Goal: Communication & Community: Answer question/provide support

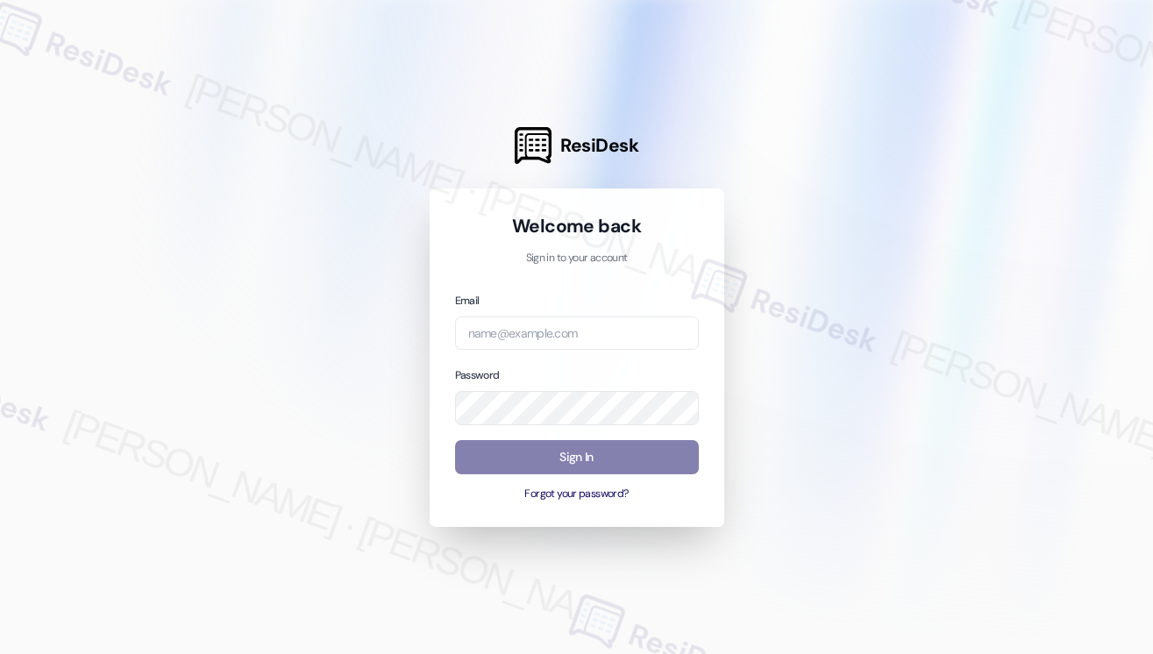
click at [549, 329] on input "email" at bounding box center [577, 333] width 244 height 34
type input "[EMAIL_ADDRESS][PERSON_NAME][PERSON_NAME][DOMAIN_NAME]"
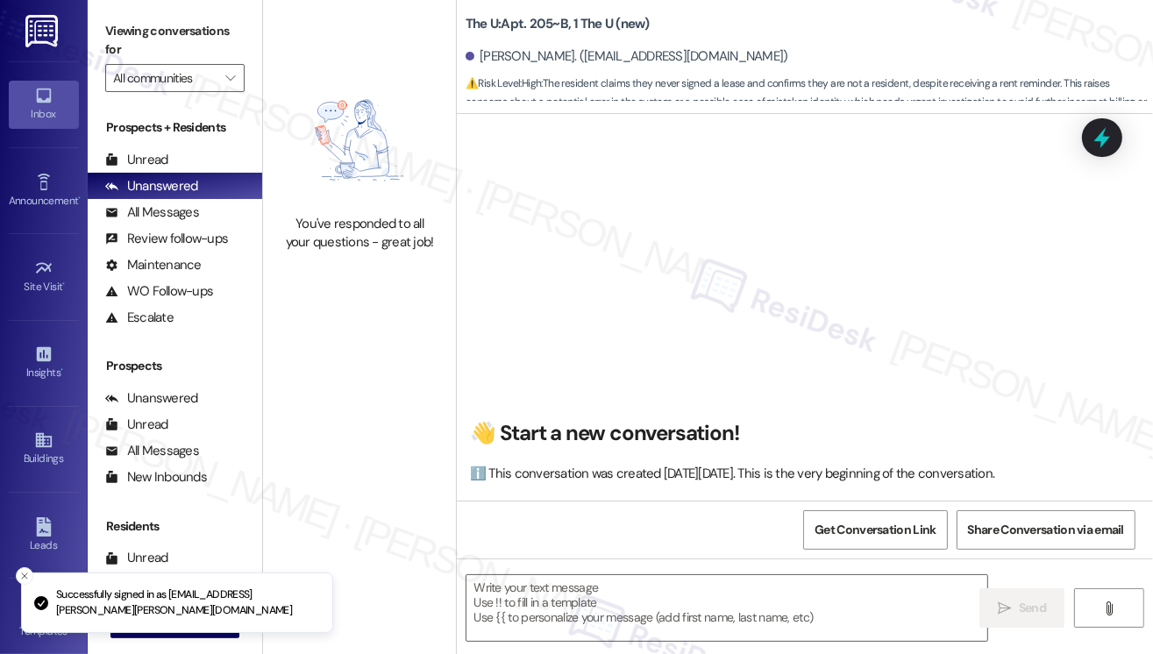
scroll to position [71, 0]
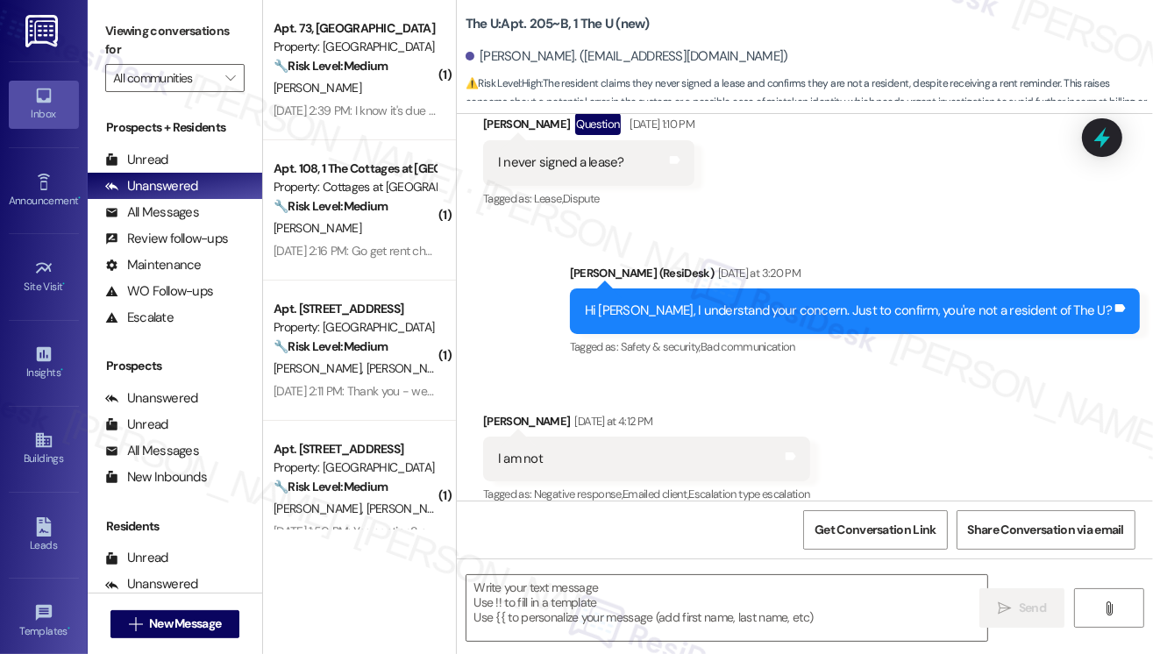
type textarea "Fetching suggested responses. Please feel free to read through the conversation…"
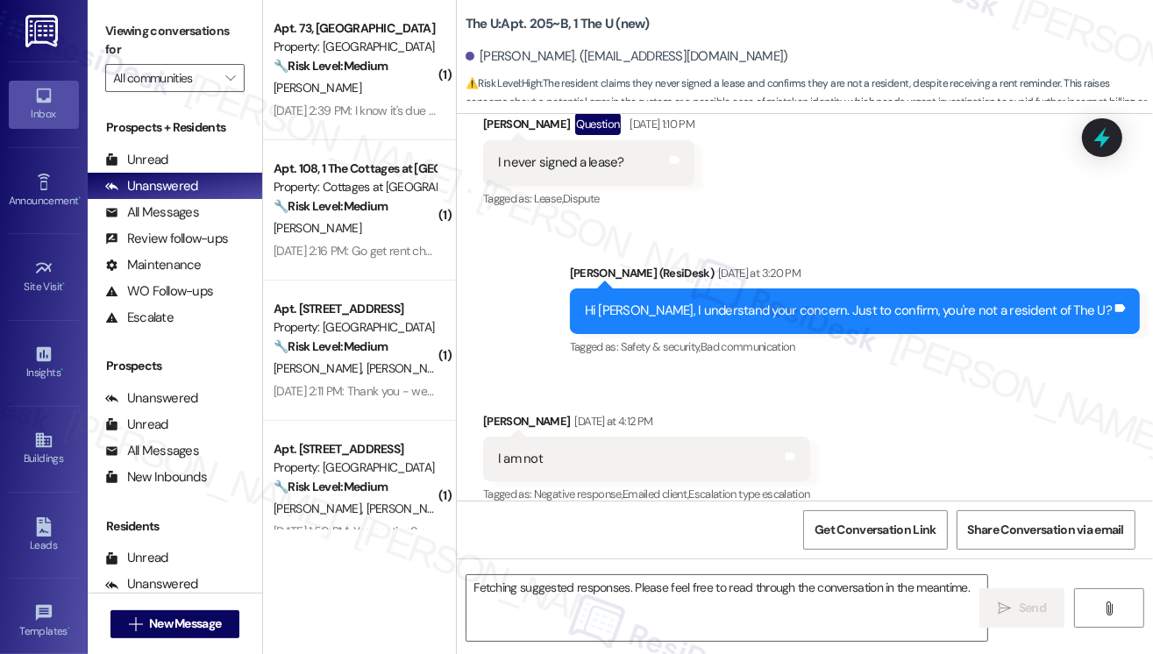
scroll to position [364, 0]
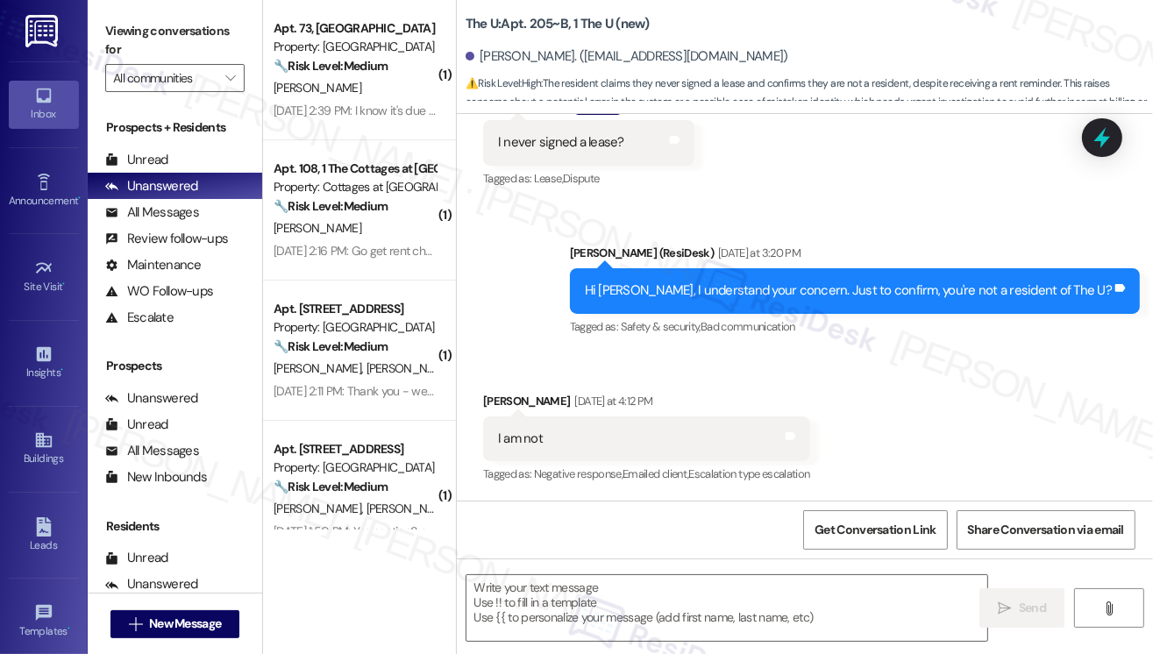
click at [774, 293] on div "Hi [PERSON_NAME], I understand your concern. Just to confirm, you're not a resi…" at bounding box center [848, 290] width 527 height 18
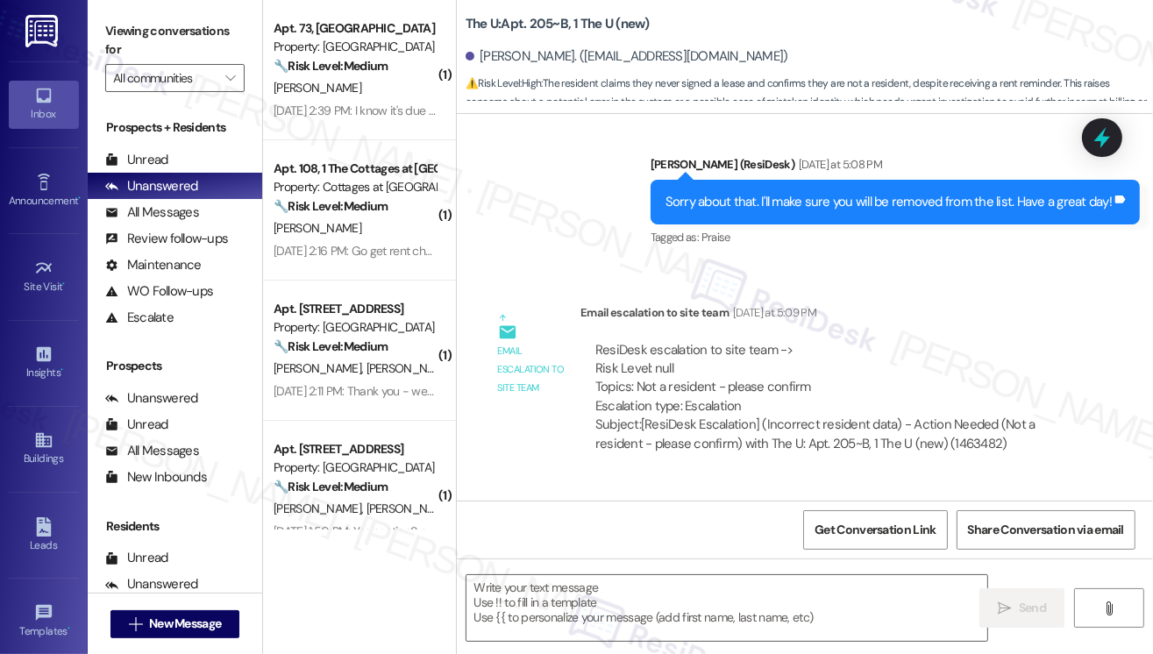
scroll to position [644, 0]
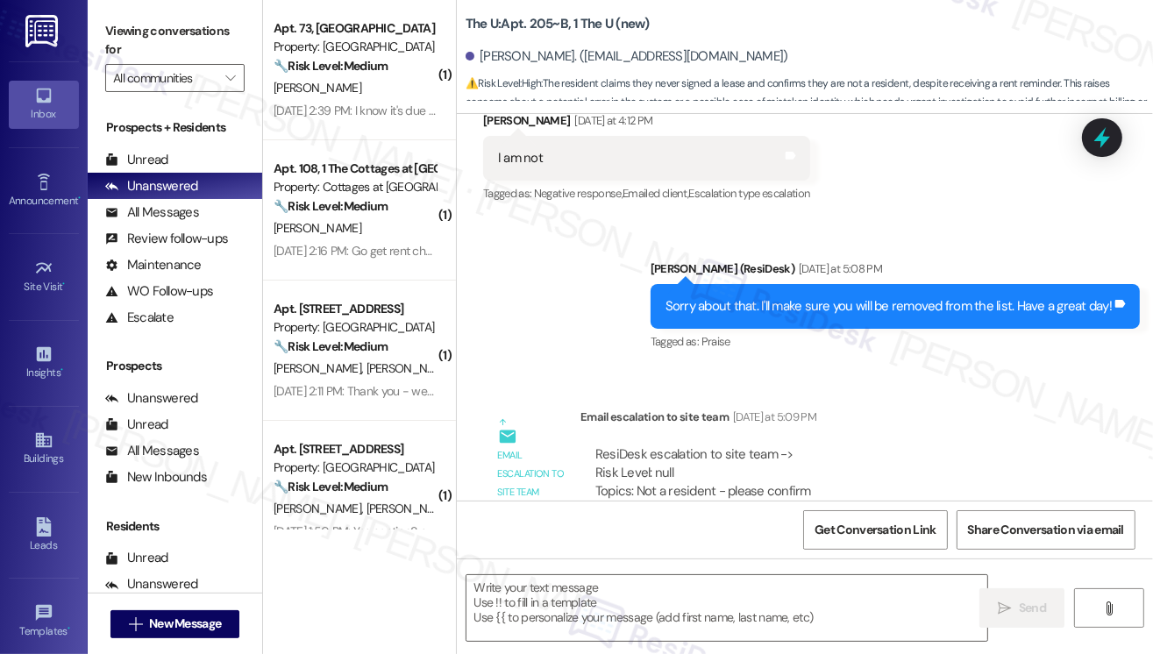
click at [768, 327] on div "Sorry about that. I'll make sure you will be removed from the list. Have a grea…" at bounding box center [894, 306] width 489 height 45
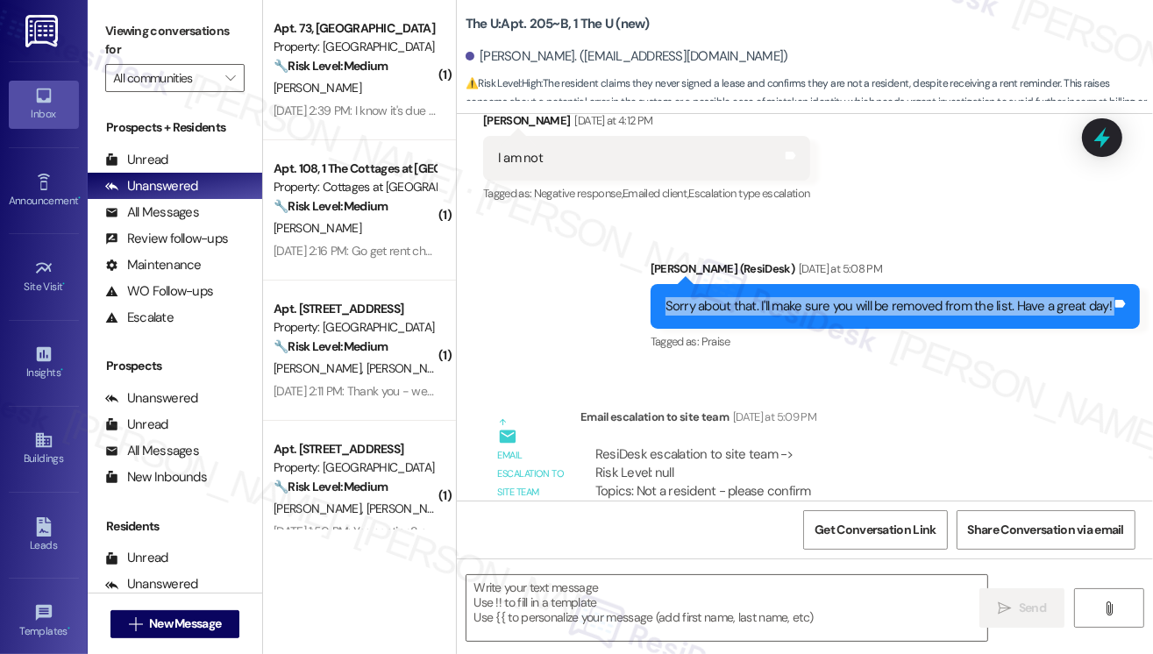
click at [768, 327] on div "Sorry about that. I'll make sure you will be removed from the list. Have a grea…" at bounding box center [894, 306] width 489 height 45
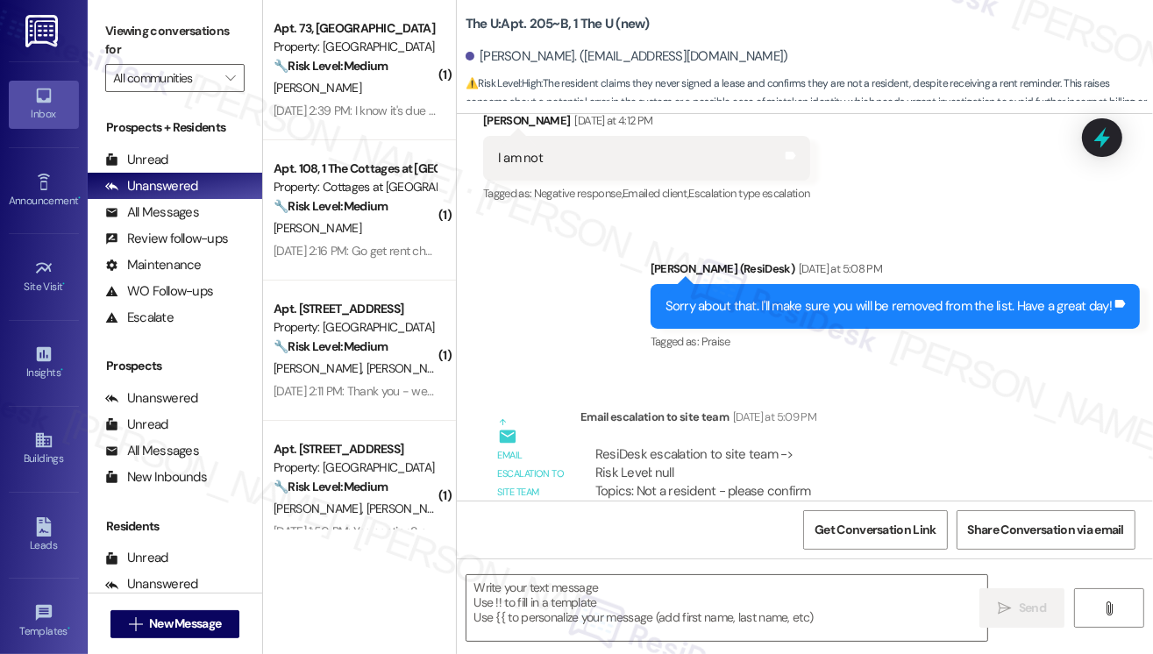
click at [1019, 75] on span "⚠️ Risk Level: High : The resident claims they never signed a lease and confirm…" at bounding box center [808, 103] width 687 height 56
click at [538, 588] on textarea at bounding box center [726, 608] width 521 height 66
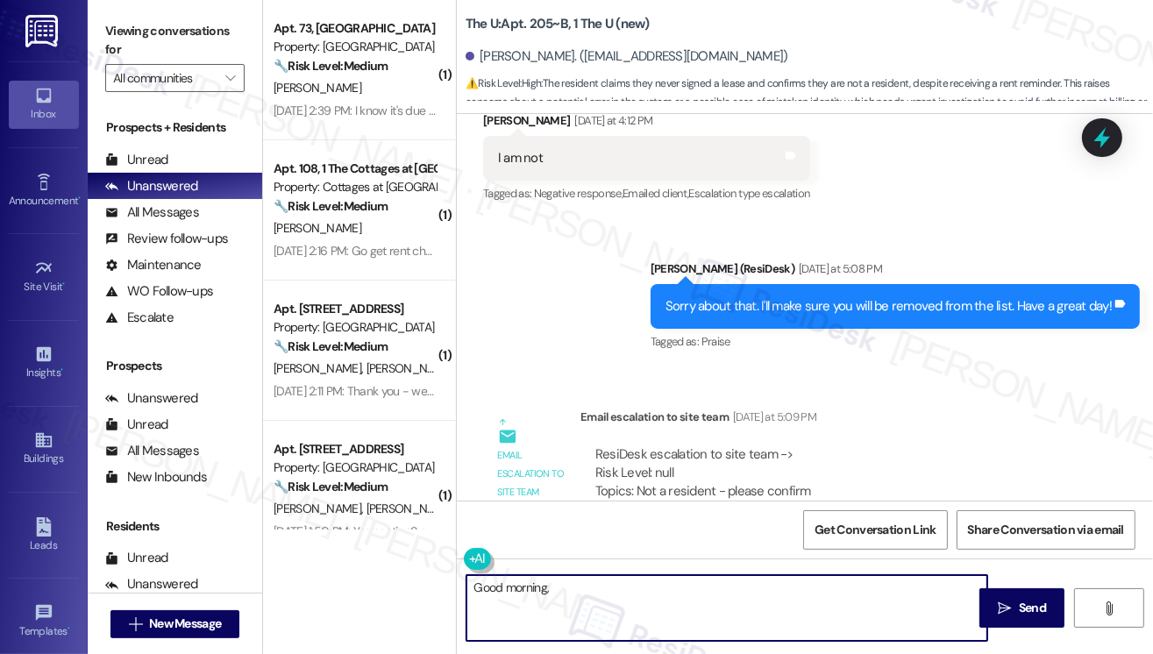
click at [493, 124] on div "[PERSON_NAME] [DATE] at 4:12 PM" at bounding box center [646, 123] width 327 height 25
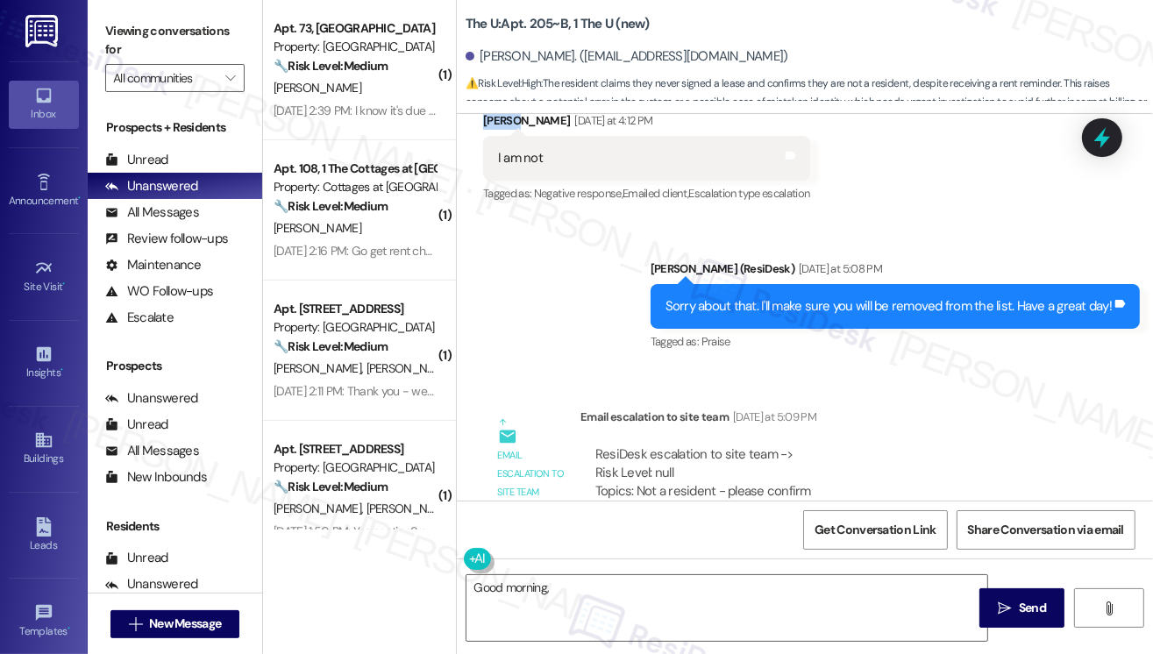
click at [493, 124] on div "[PERSON_NAME] [DATE] at 4:12 PM" at bounding box center [646, 123] width 327 height 25
copy div "[PERSON_NAME]"
click at [597, 590] on textarea "Good morning," at bounding box center [726, 608] width 521 height 66
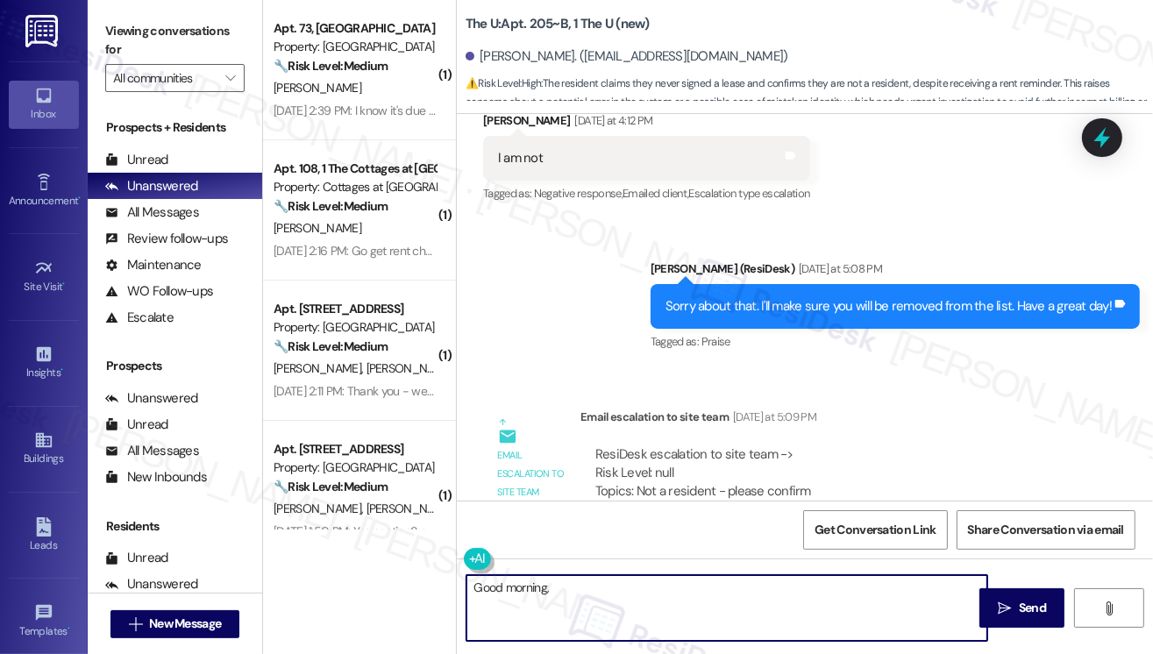
paste textarea "[PERSON_NAME]"
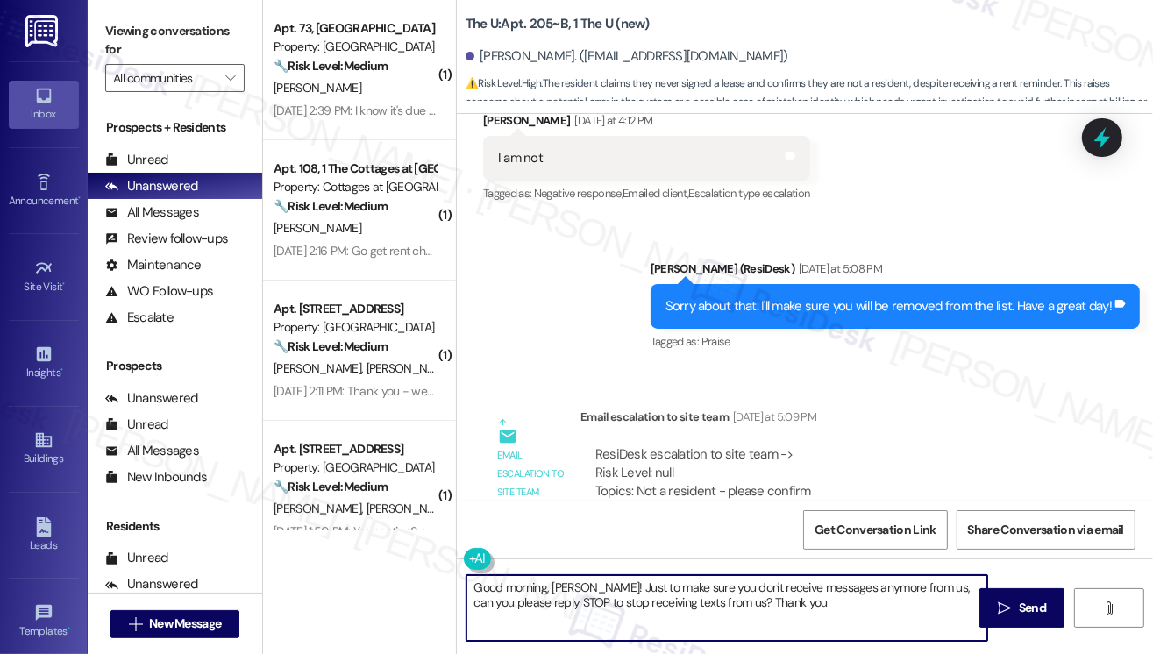
click at [733, 595] on textarea "Good morning, [PERSON_NAME]! Just to make sure you don't receive messages anymo…" at bounding box center [726, 608] width 521 height 66
type textarea "Good morning, [PERSON_NAME]! Just to make sure you don't receive messages anymo…"
click at [613, 581] on textarea "Good morning, [PERSON_NAME]! Just to make sure you don't receive messages anymo…" at bounding box center [726, 608] width 521 height 66
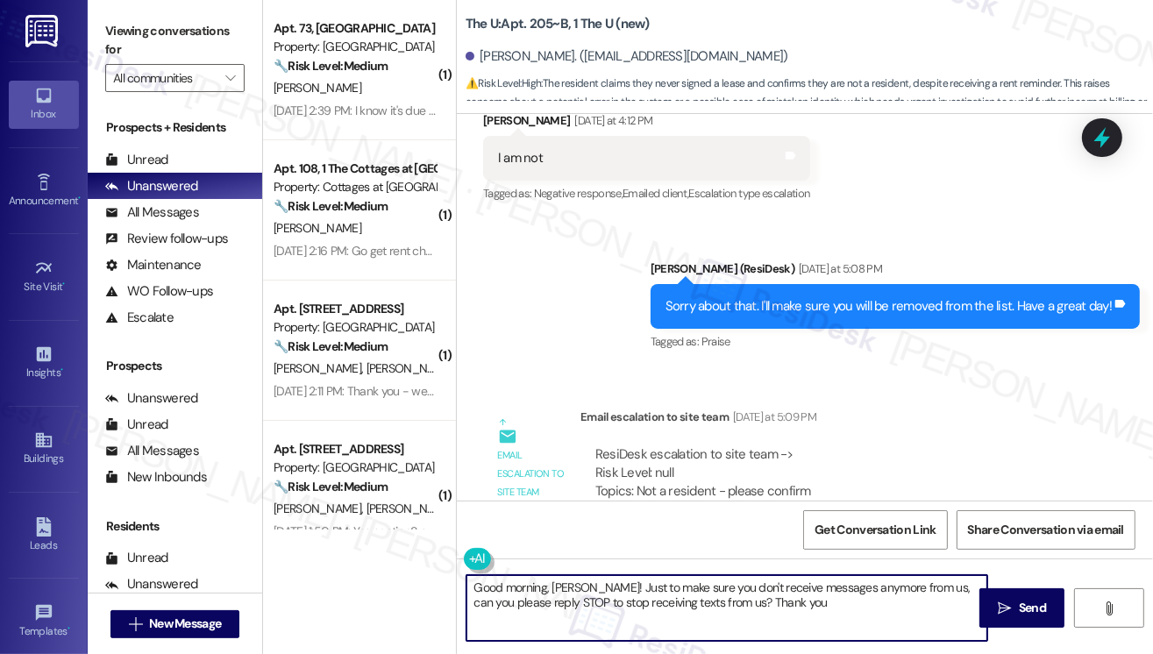
click at [613, 581] on textarea "Good morning, [PERSON_NAME]! Just to make sure you don't receive messages anymo…" at bounding box center [726, 608] width 521 height 66
click at [613, 580] on textarea "Good morning, [PERSON_NAME]! Just to make sure you don't receive messages anymo…" at bounding box center [726, 608] width 521 height 66
click at [818, 615] on textarea "Good morning, [PERSON_NAME]! Just to make sure you don't receive messages anymo…" at bounding box center [726, 608] width 521 height 66
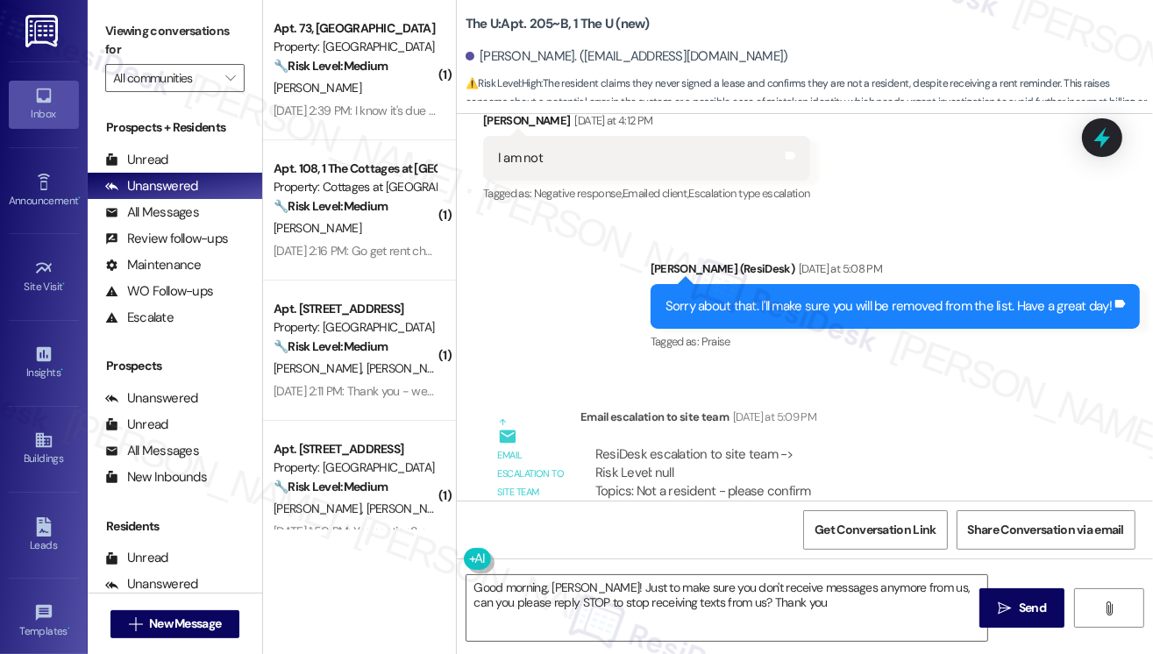
click at [801, 309] on div "Sorry about that. I'll make sure you will be removed from the list. Have a grea…" at bounding box center [888, 306] width 446 height 18
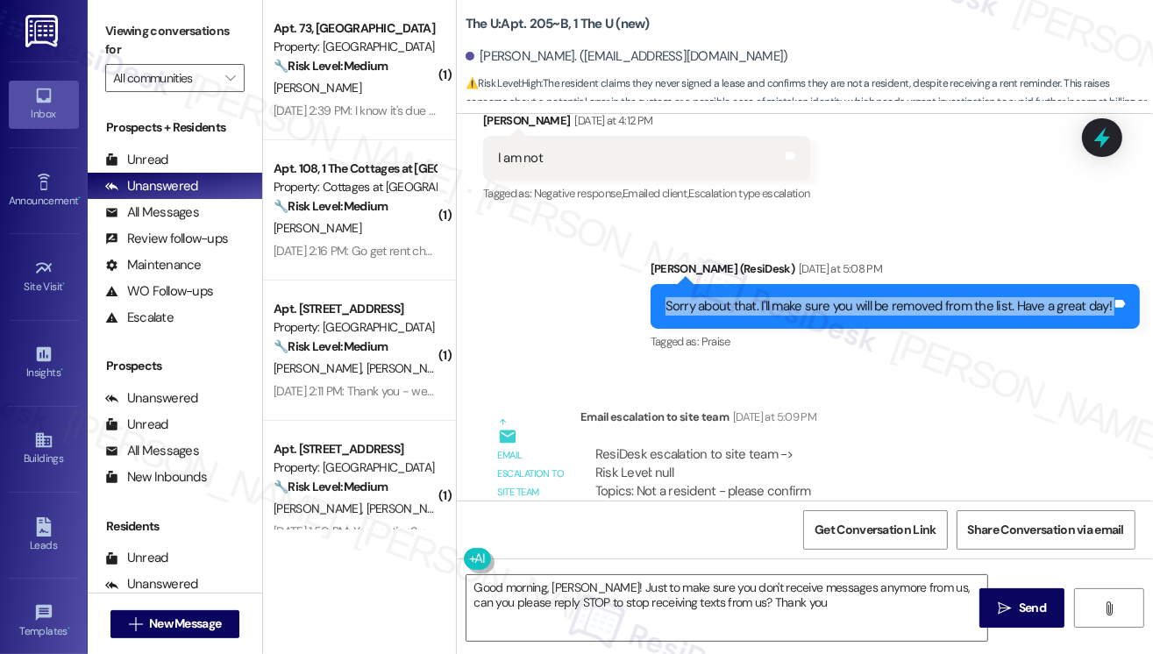
click at [801, 309] on div "Sorry about that. I'll make sure you will be removed from the list. Have a grea…" at bounding box center [888, 306] width 446 height 18
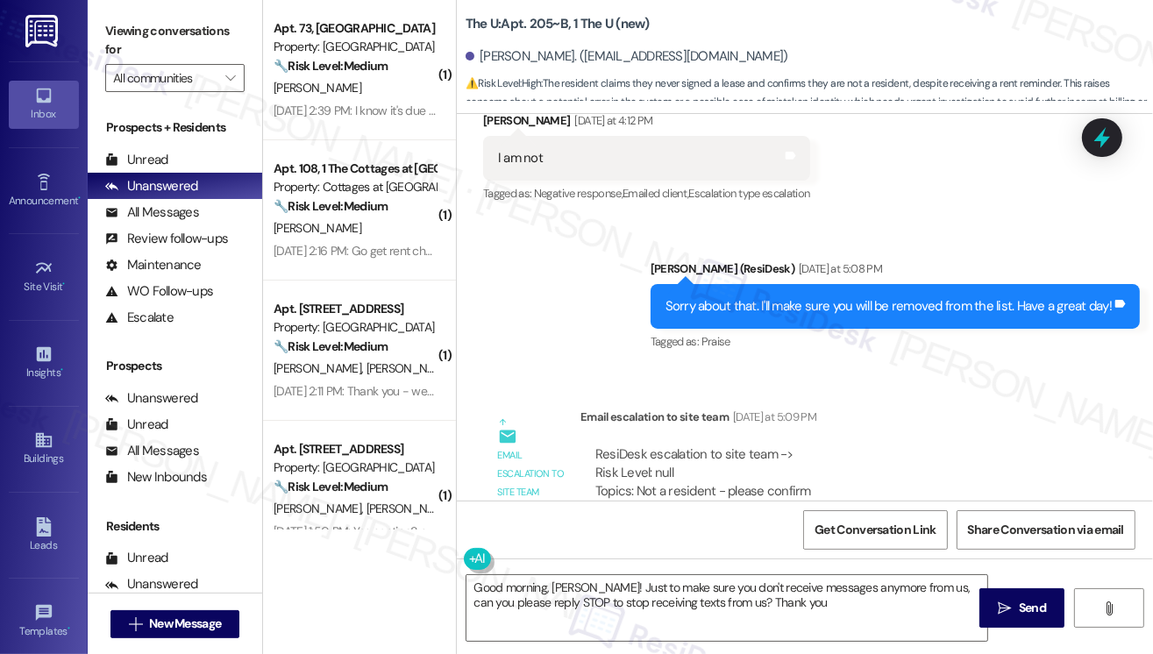
click at [993, 67] on div "[PERSON_NAME]. ([EMAIL_ADDRESS][DOMAIN_NAME])" at bounding box center [808, 56] width 687 height 35
click at [676, 595] on textarea "Good morning, [PERSON_NAME]! Just to make sure you don't receive messages anymo…" at bounding box center [726, 608] width 521 height 66
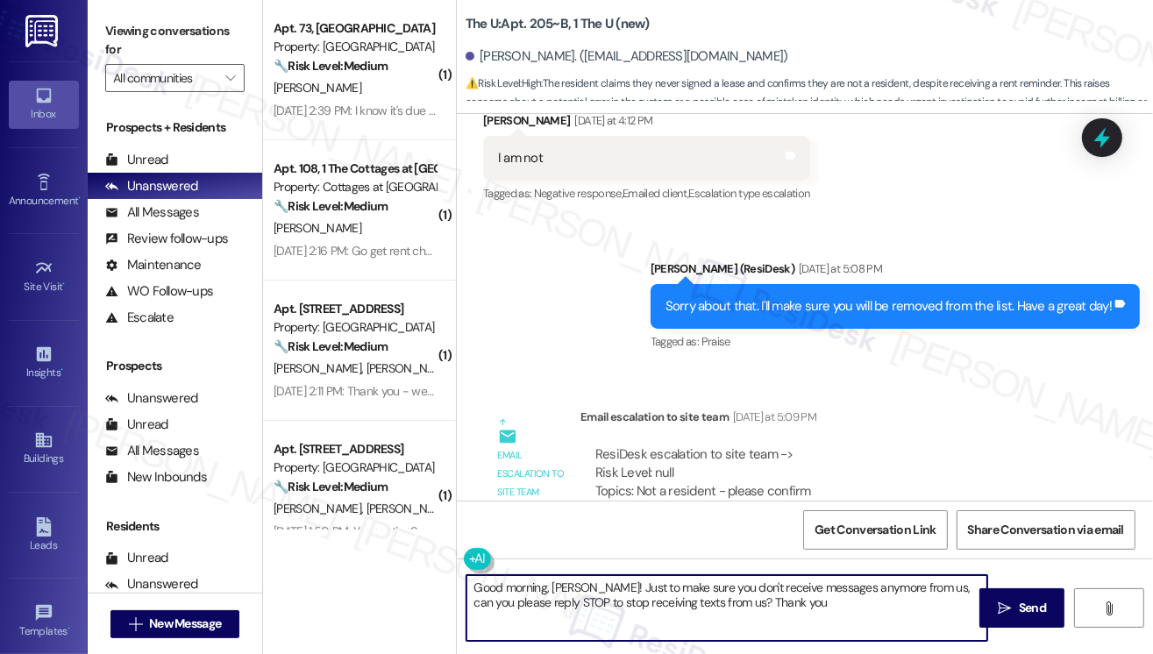
click at [676, 595] on textarea "Good morning, [PERSON_NAME]! Just to make sure you don't receive messages anymo…" at bounding box center [726, 608] width 521 height 66
click at [824, 595] on textarea "Good morning, [PERSON_NAME]! Just to make sure you don't receive messages anymo…" at bounding box center [726, 608] width 521 height 66
click at [840, 588] on textarea "Good morning, [PERSON_NAME]! Just to make sure you don't receive messages anymo…" at bounding box center [726, 608] width 521 height 66
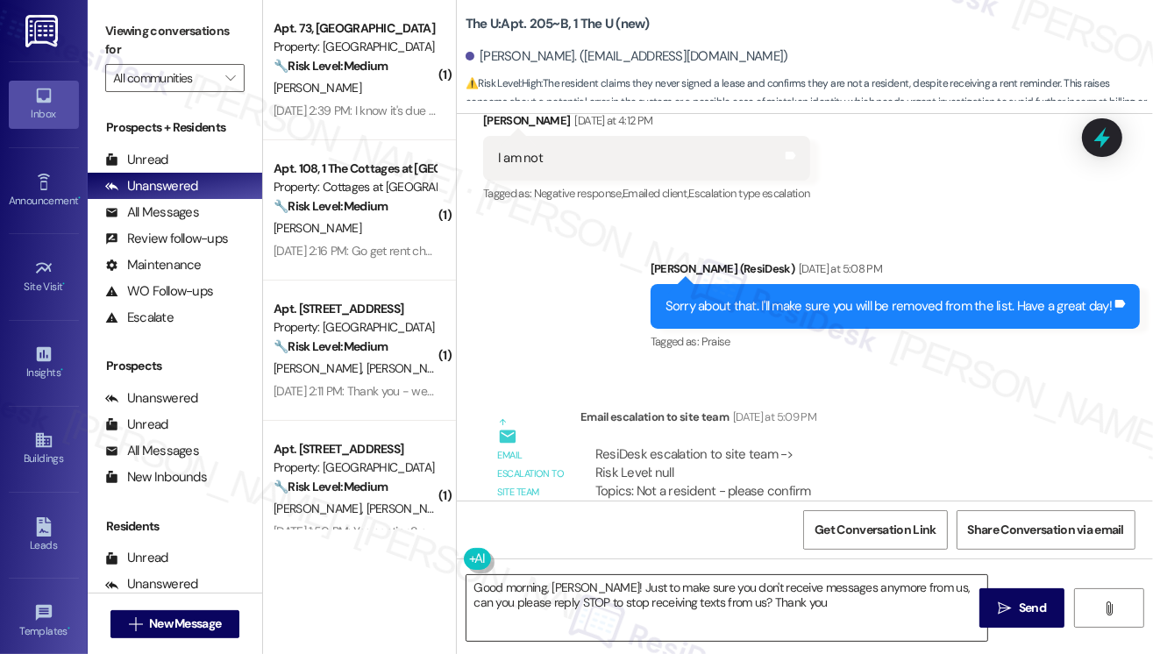
click at [733, 596] on textarea "Good morning, [PERSON_NAME]! Just to make sure you don't receive messages anymo…" at bounding box center [726, 608] width 521 height 66
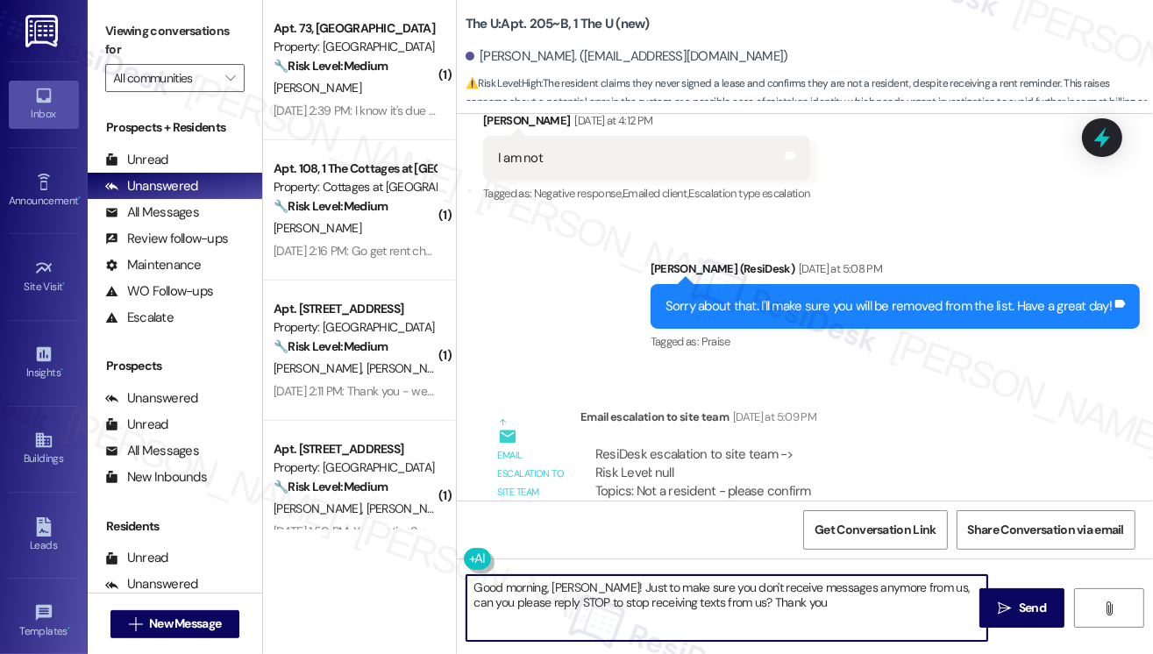
click at [856, 601] on textarea "Good morning, [PERSON_NAME]! Just to make sure you don't receive messages anymo…" at bounding box center [726, 608] width 521 height 66
drag, startPoint x: 859, startPoint y: 601, endPoint x: 649, endPoint y: 591, distance: 210.6
click at [649, 591] on textarea "Good morning, [PERSON_NAME]! Just to make sure you don't receive messages anymo…" at bounding box center [726, 608] width 521 height 66
click at [739, 592] on textarea "Good morning, [PERSON_NAME]! Just to make sure you don't receive messages anymo…" at bounding box center [726, 608] width 521 height 66
click at [808, 592] on textarea "Good morning, [PERSON_NAME]! Just to make sure you don't receive messages anymo…" at bounding box center [726, 608] width 521 height 66
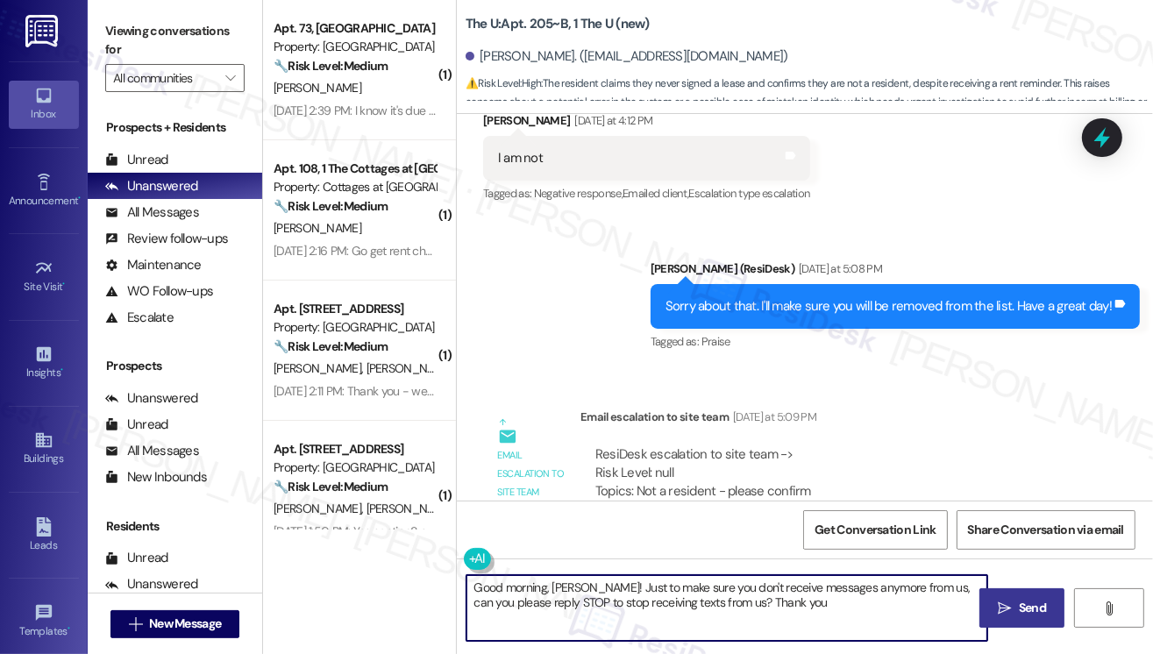
click at [1005, 607] on icon "" at bounding box center [1003, 608] width 13 height 14
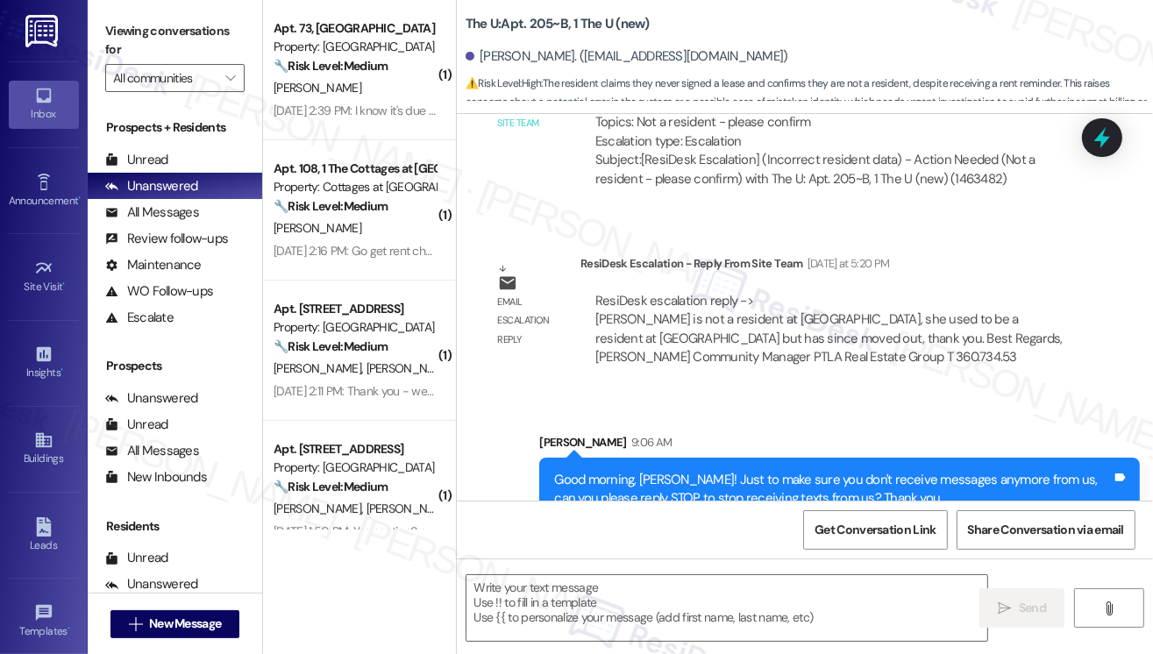
scroll to position [1048, 0]
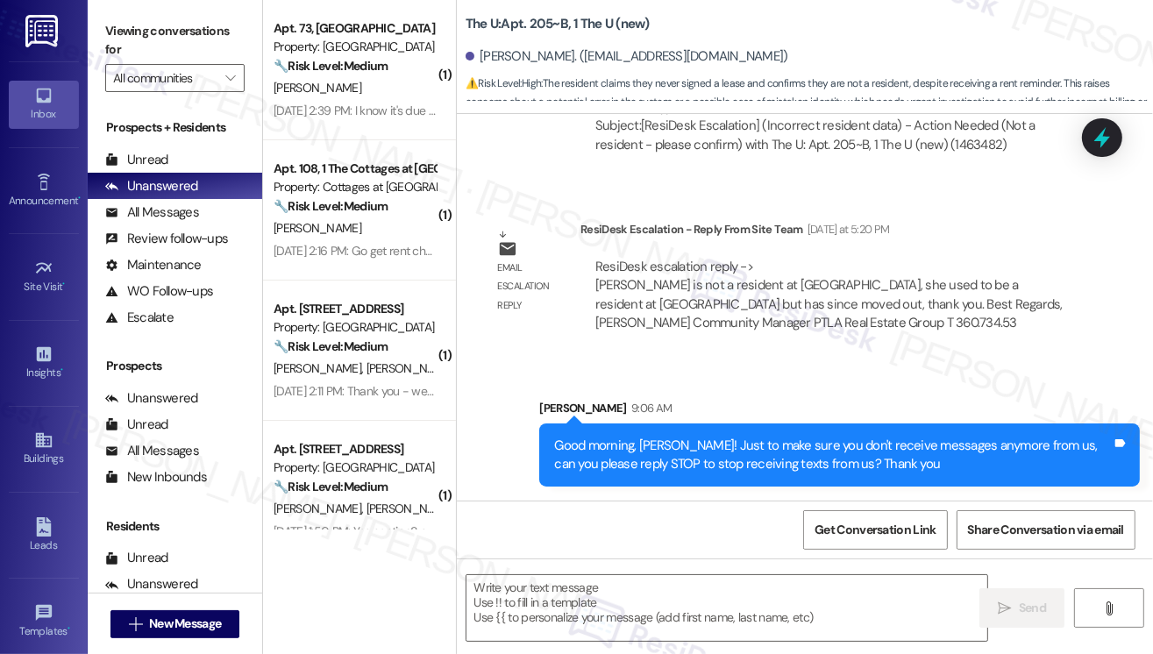
click at [712, 453] on div "Good morning, [PERSON_NAME]! Just to make sure you don't receive messages anymo…" at bounding box center [832, 455] width 557 height 38
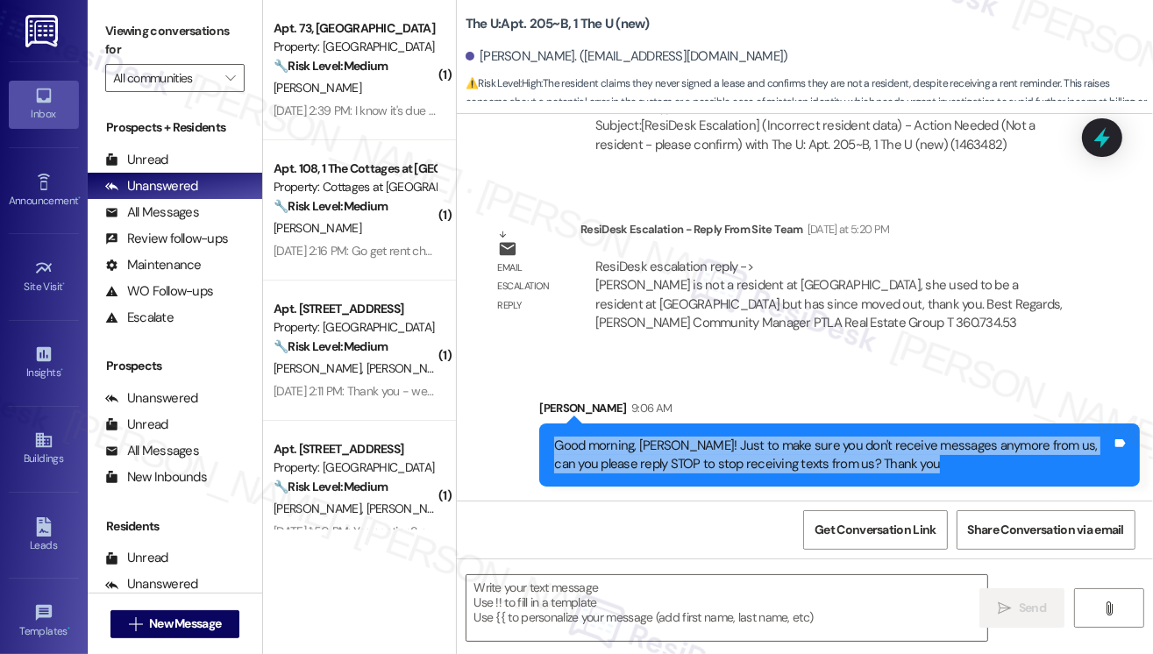
click at [712, 452] on div "Good morning, [PERSON_NAME]! Just to make sure you don't receive messages anymo…" at bounding box center [832, 455] width 557 height 38
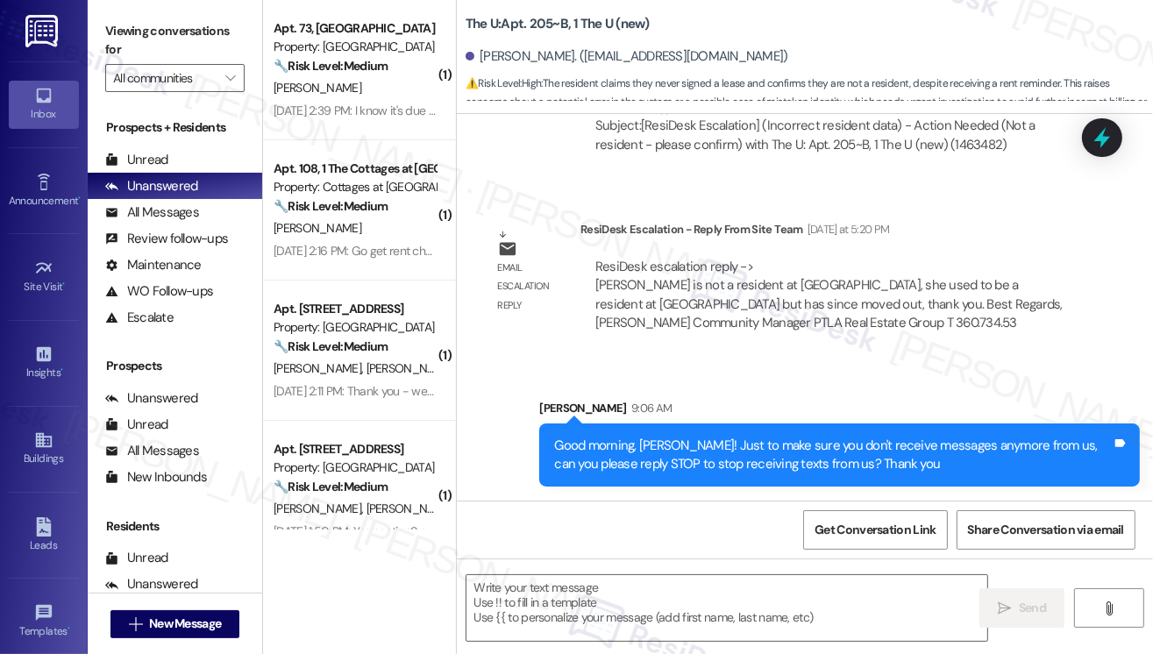
click at [979, 34] on div "The U: Apt. 205~B, 1 The U (new) [PERSON_NAME]. ([EMAIL_ADDRESS][DOMAIN_NAME]) …" at bounding box center [808, 52] width 687 height 96
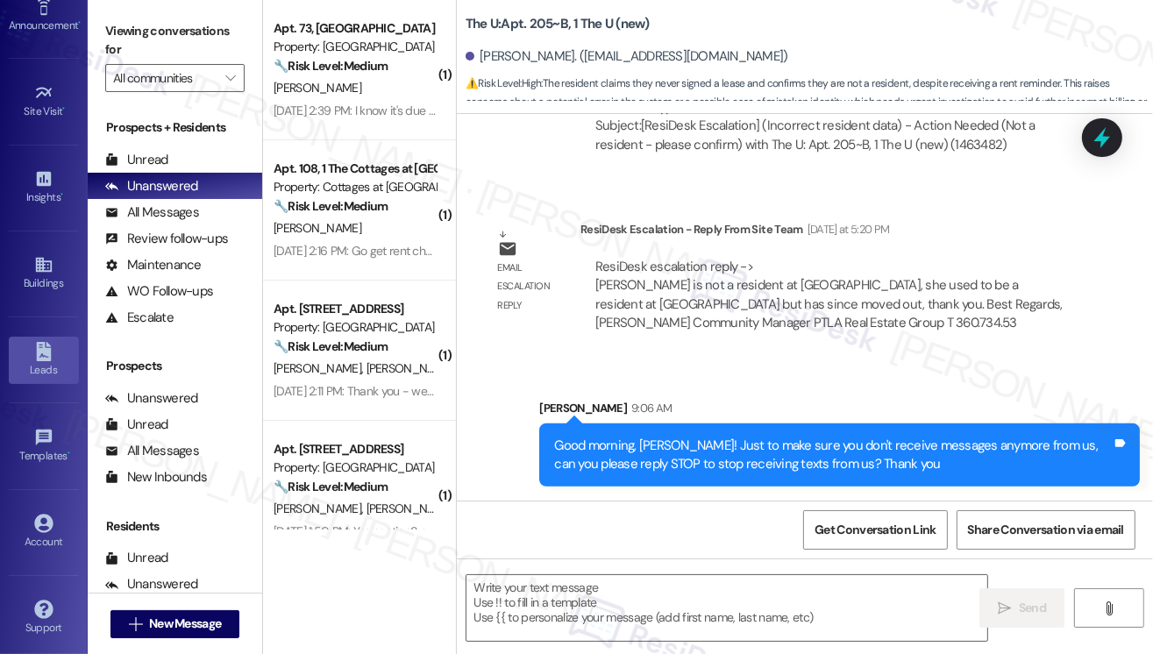
scroll to position [178, 0]
click at [547, 457] on div "Good morning, [PERSON_NAME]! Just to make sure you don't receive messages anymo…" at bounding box center [839, 455] width 600 height 64
click at [547, 458] on div "Good morning, [PERSON_NAME]! Just to make sure you don't receive messages anymo…" at bounding box center [839, 455] width 600 height 64
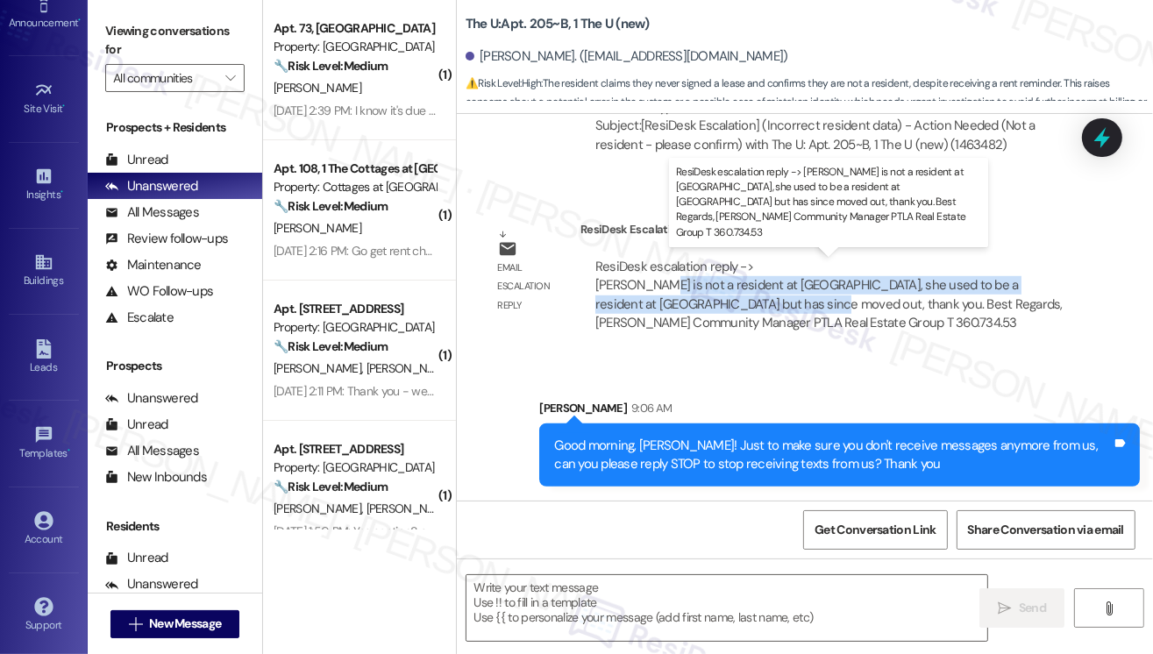
drag, startPoint x: 646, startPoint y: 290, endPoint x: 726, endPoint y: 304, distance: 81.0
click at [726, 304] on div "ResiDesk escalation reply -> [PERSON_NAME] is not a resident at [GEOGRAPHIC_DAT…" at bounding box center [828, 295] width 467 height 74
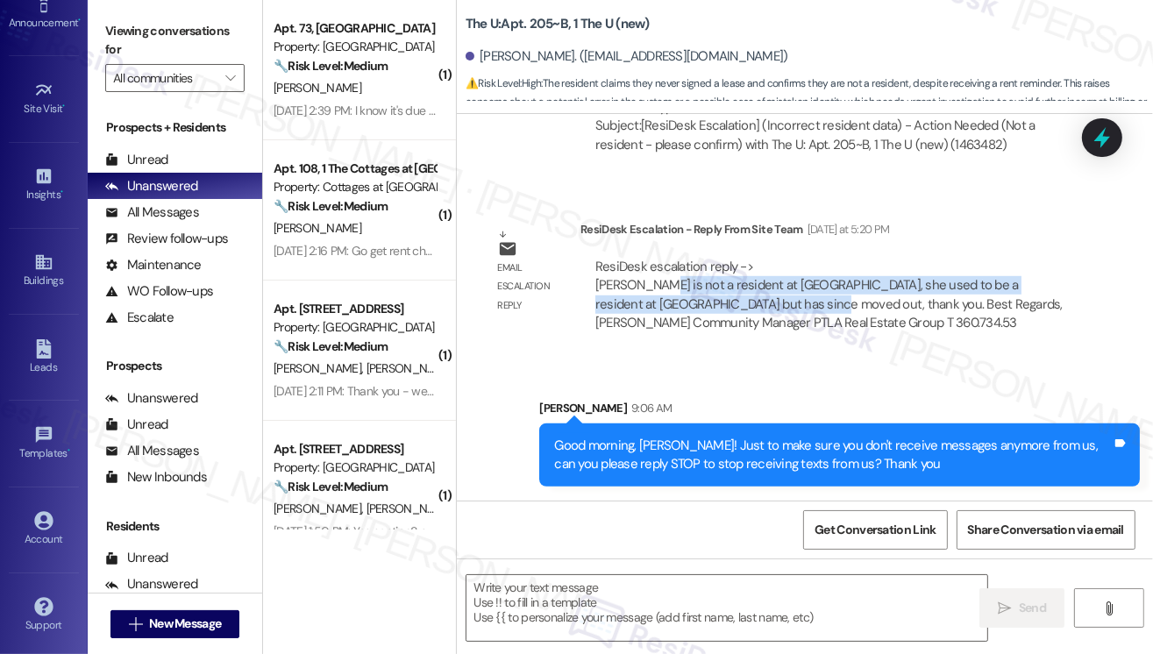
click at [726, 304] on div "ResiDesk escalation reply -> [PERSON_NAME] is not a resident at [GEOGRAPHIC_DAT…" at bounding box center [828, 295] width 467 height 74
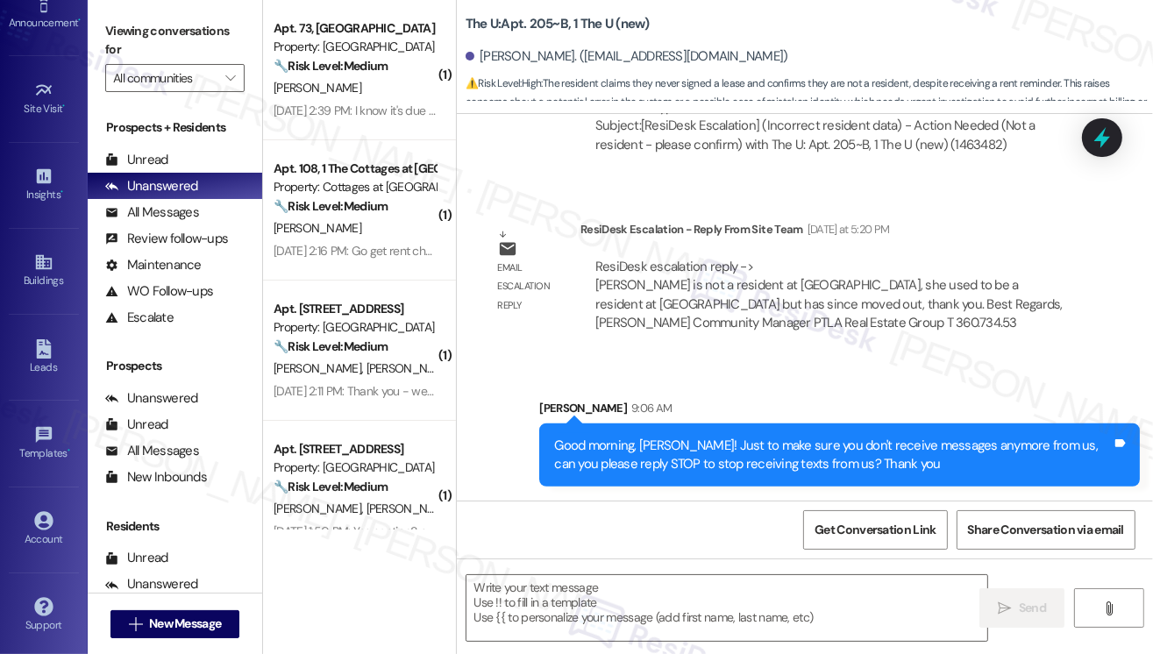
click at [649, 436] on div "Good morning, [PERSON_NAME]! Just to make sure you don't receive messages anymo…" at bounding box center [832, 455] width 557 height 38
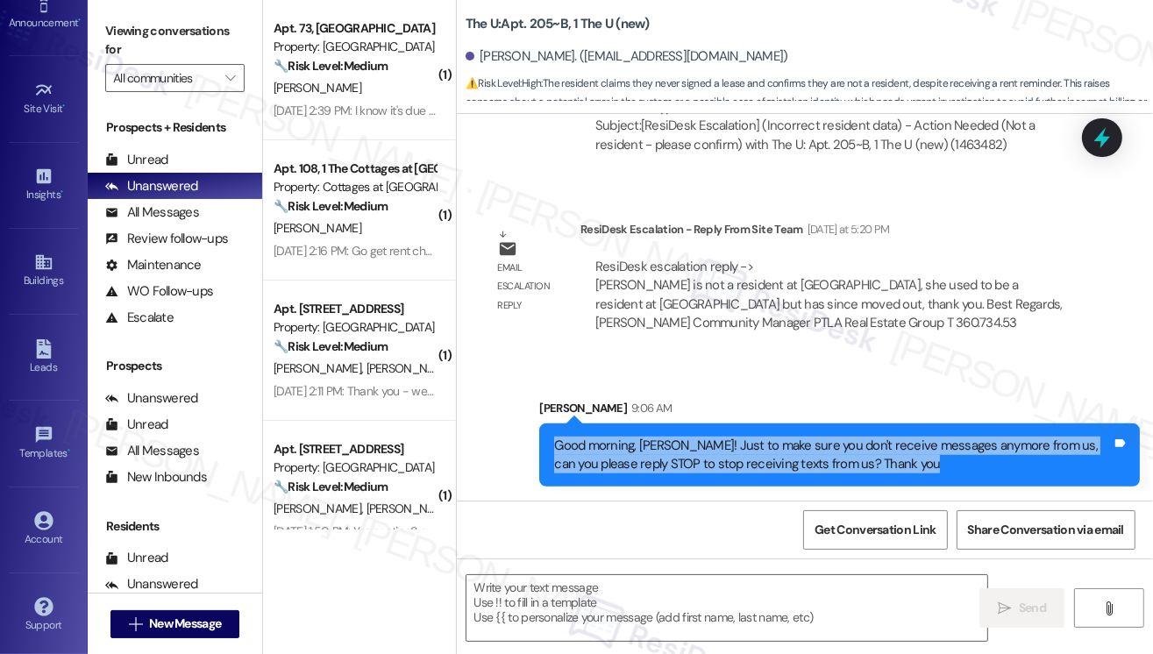
click at [649, 436] on div "Good morning, [PERSON_NAME]! Just to make sure you don't receive messages anymo…" at bounding box center [832, 455] width 557 height 38
